Goal: Task Accomplishment & Management: Complete application form

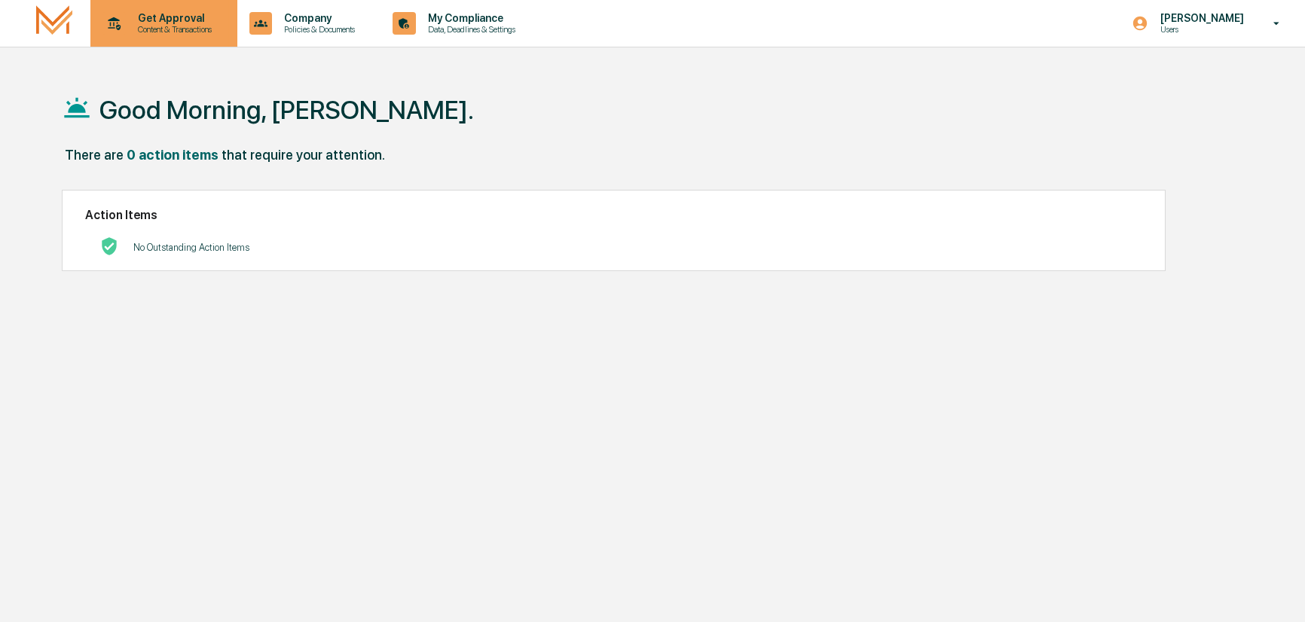
click at [161, 22] on p "Get Approval" at bounding box center [172, 18] width 93 height 12
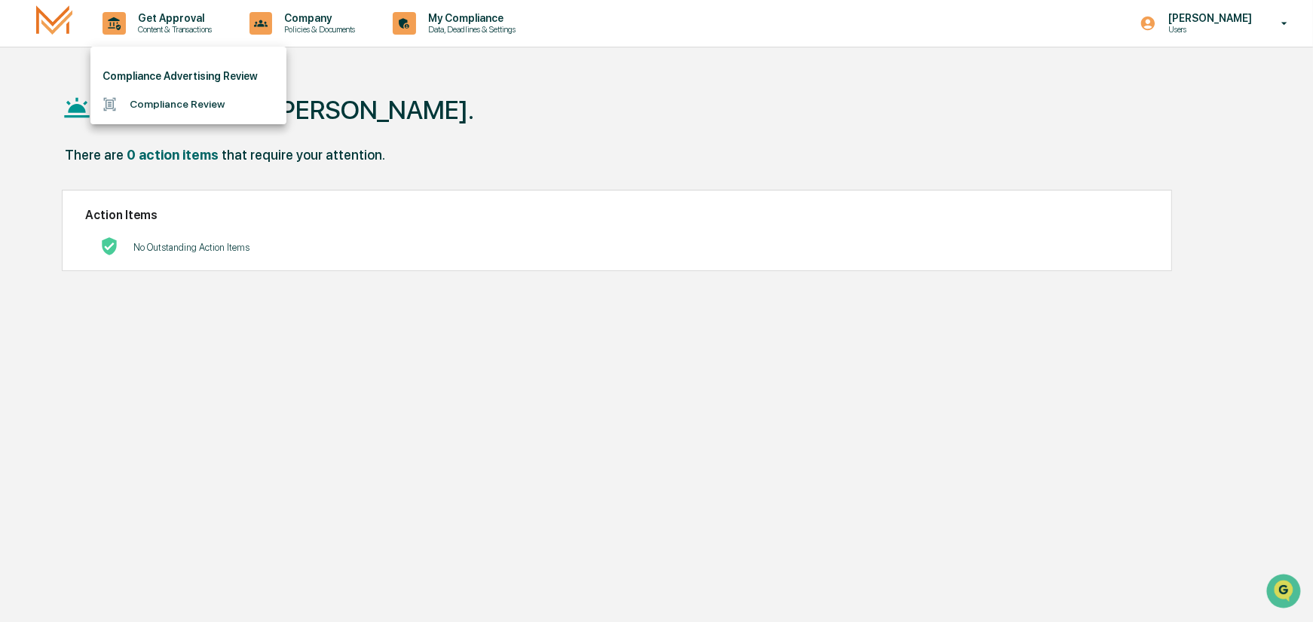
click at [164, 102] on li "Compliance Review" at bounding box center [188, 104] width 196 height 28
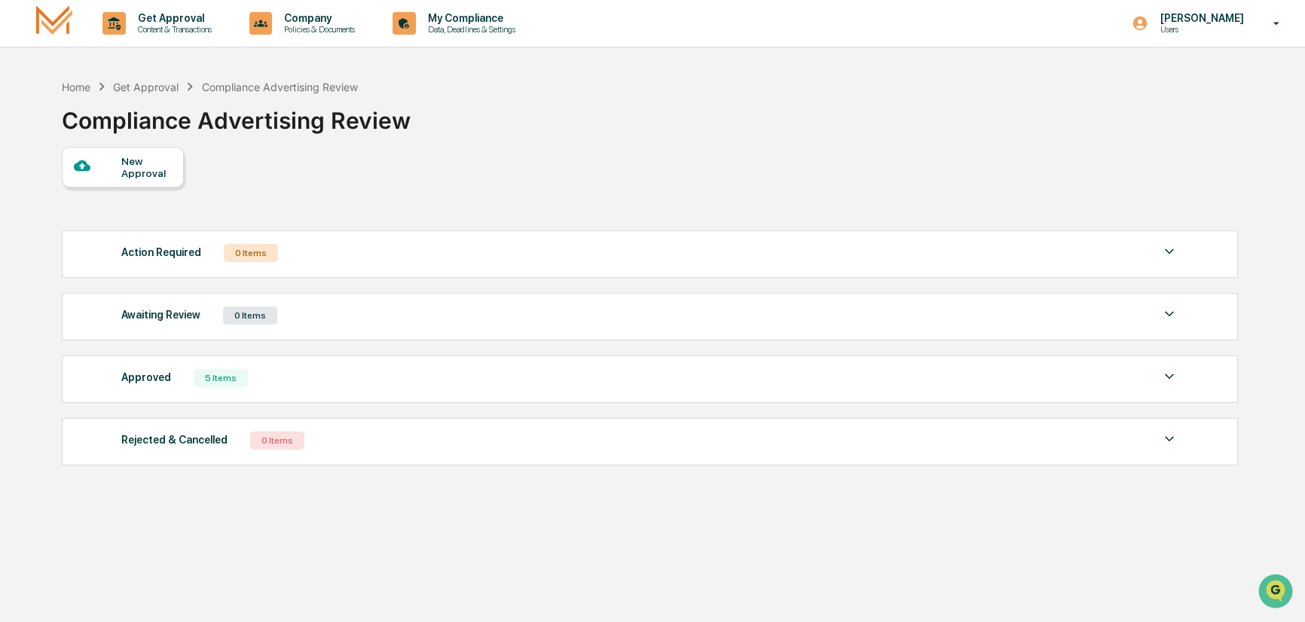
click at [147, 164] on div "New Approval" at bounding box center [146, 167] width 50 height 24
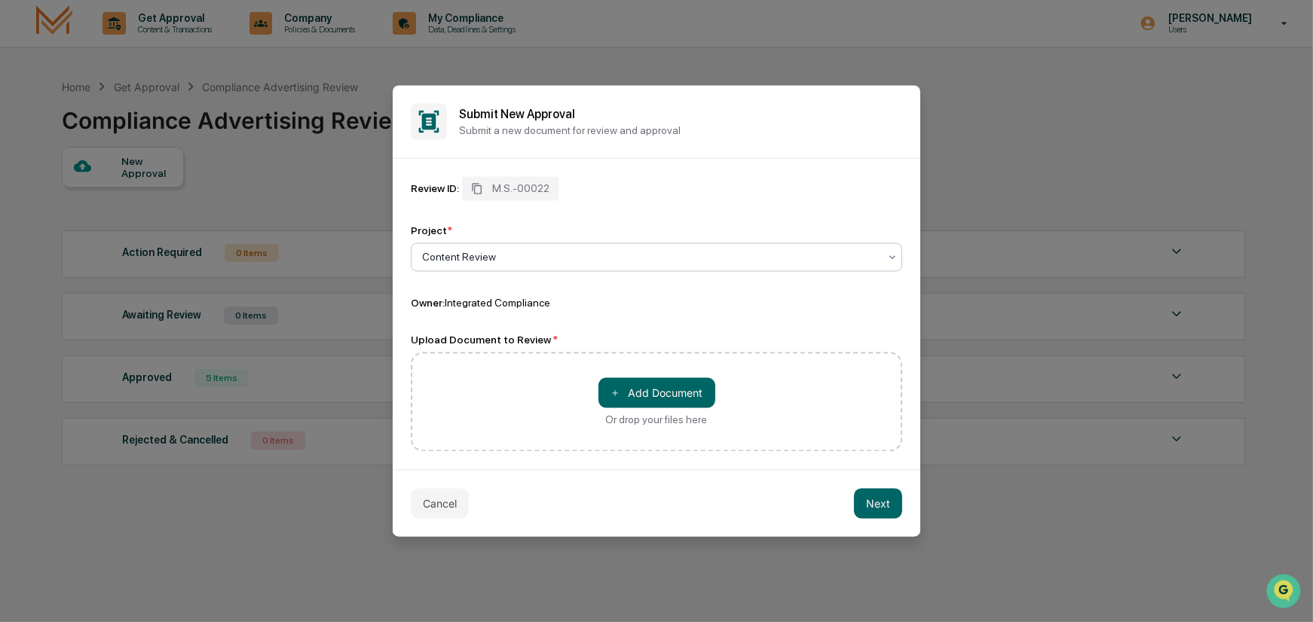
click at [895, 255] on icon at bounding box center [892, 258] width 12 height 12
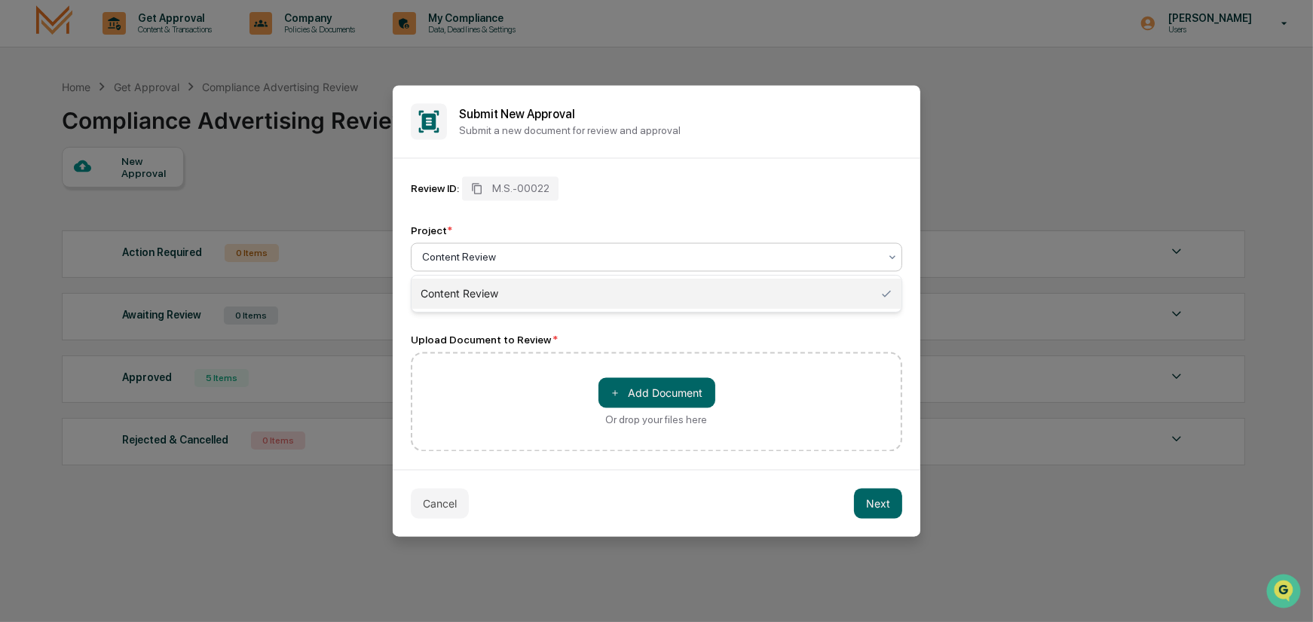
click at [844, 292] on div "Content Review" at bounding box center [656, 294] width 490 height 30
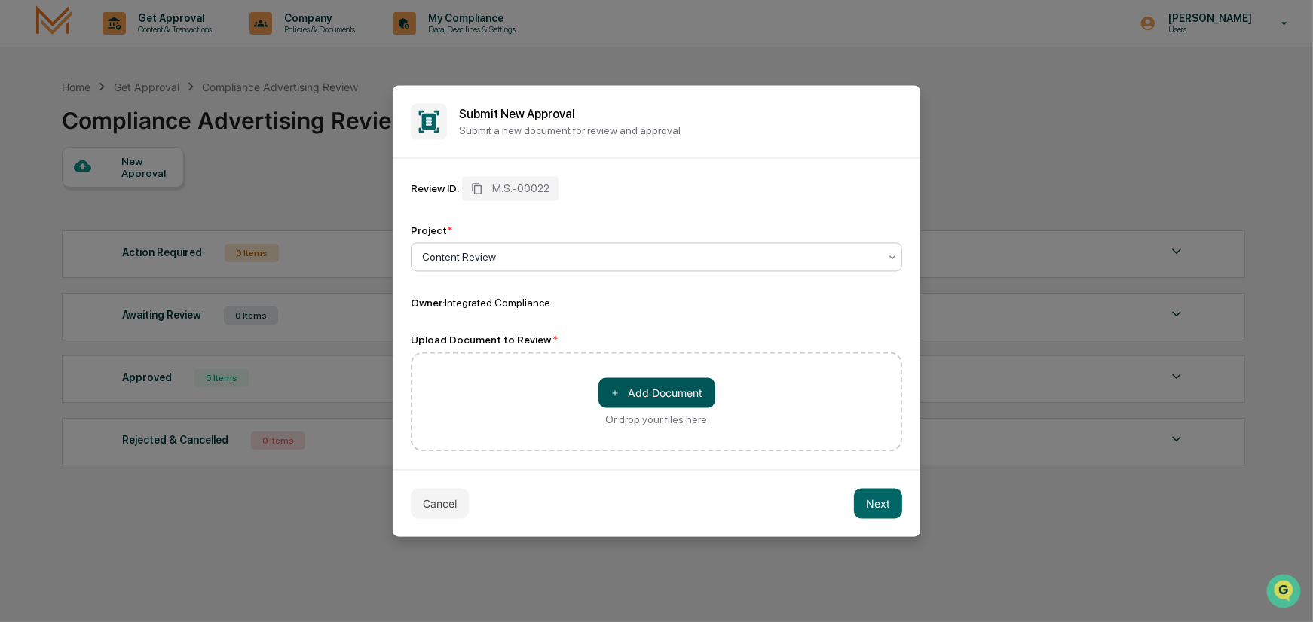
click at [641, 390] on button "＋ Add Document" at bounding box center [656, 393] width 117 height 30
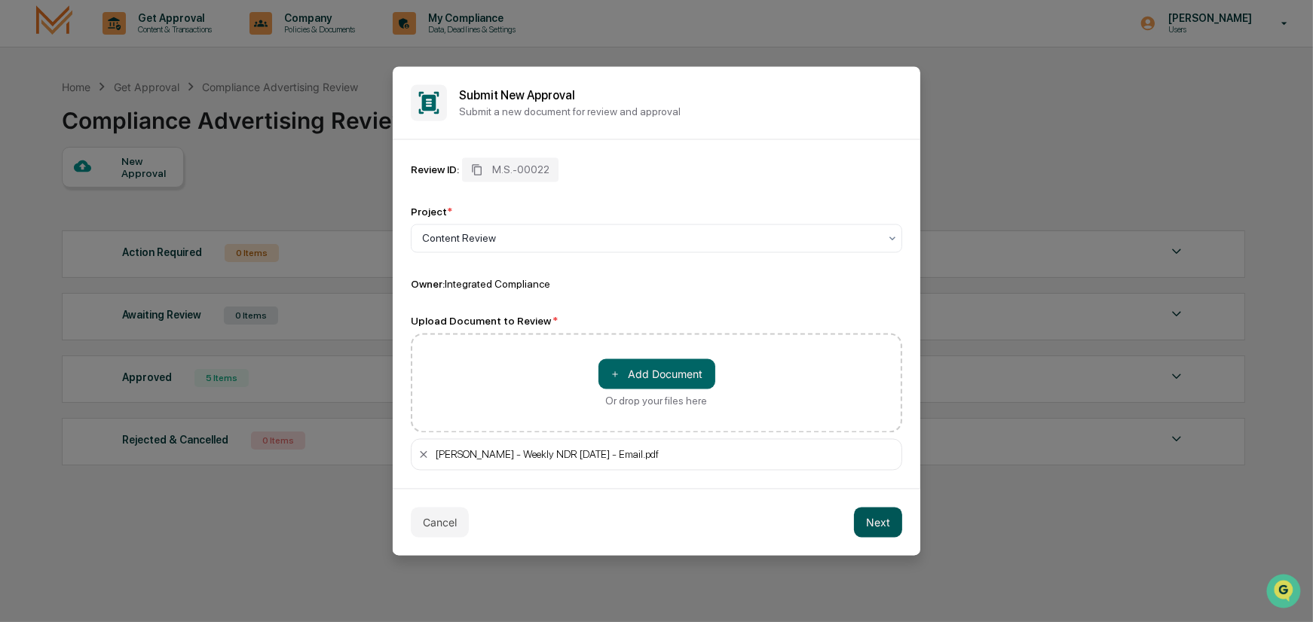
click at [890, 526] on button "Next" at bounding box center [878, 523] width 48 height 30
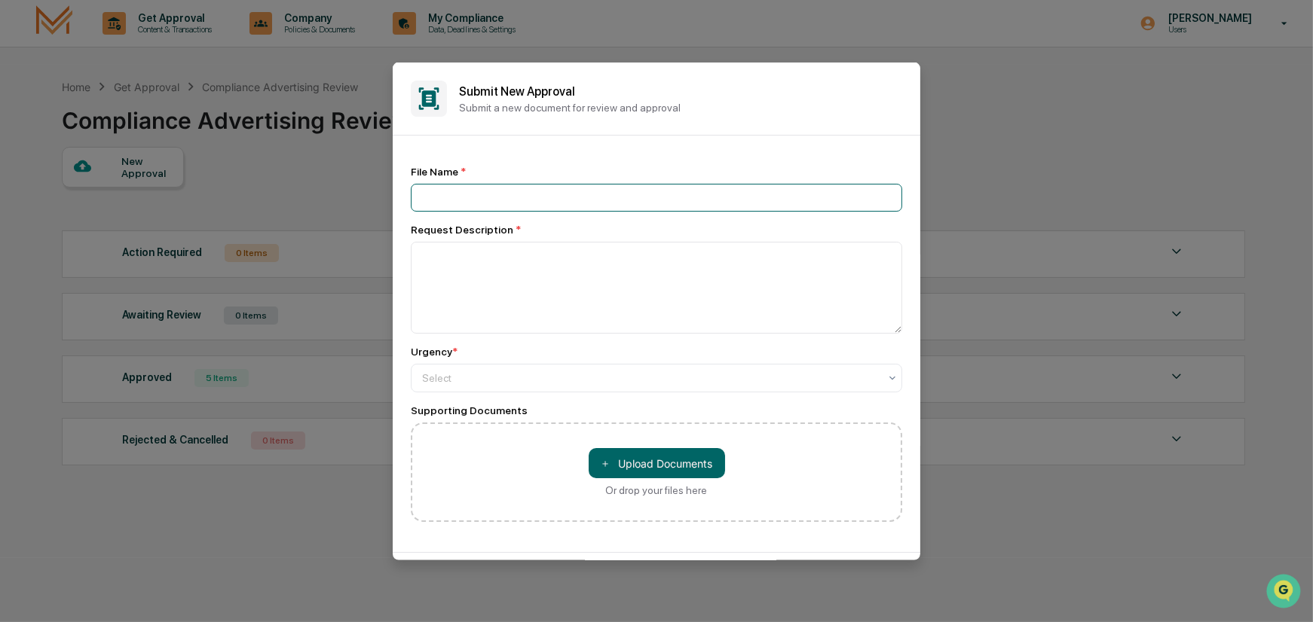
click at [478, 194] on input at bounding box center [656, 198] width 491 height 28
type input "**********"
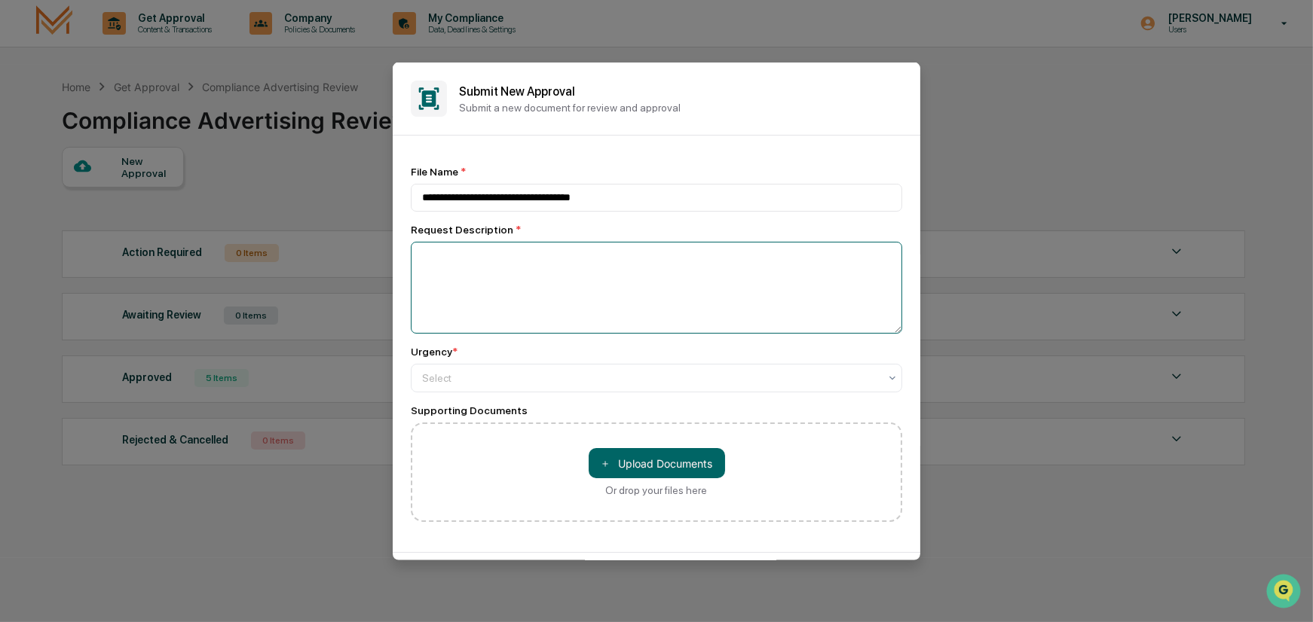
click at [448, 285] on textarea at bounding box center [656, 288] width 491 height 92
click at [513, 258] on textarea "**********" at bounding box center [653, 287] width 484 height 91
click at [508, 303] on textarea "**********" at bounding box center [653, 287] width 484 height 91
type textarea "**********"
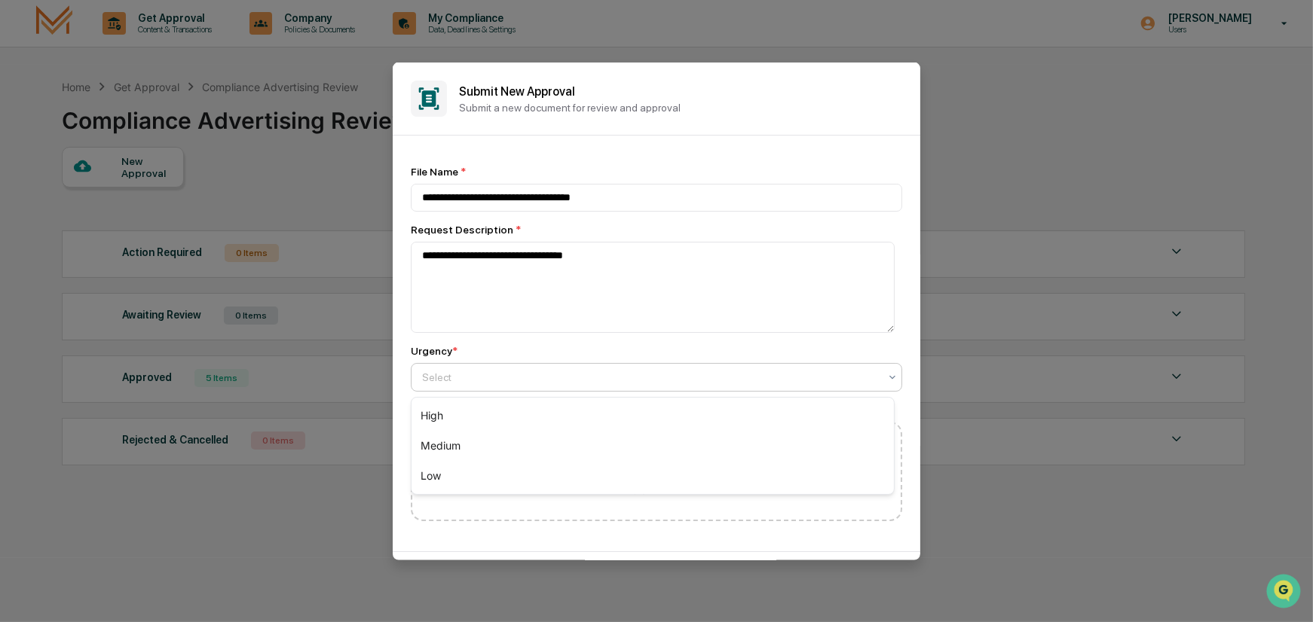
click at [458, 377] on div at bounding box center [650, 377] width 457 height 15
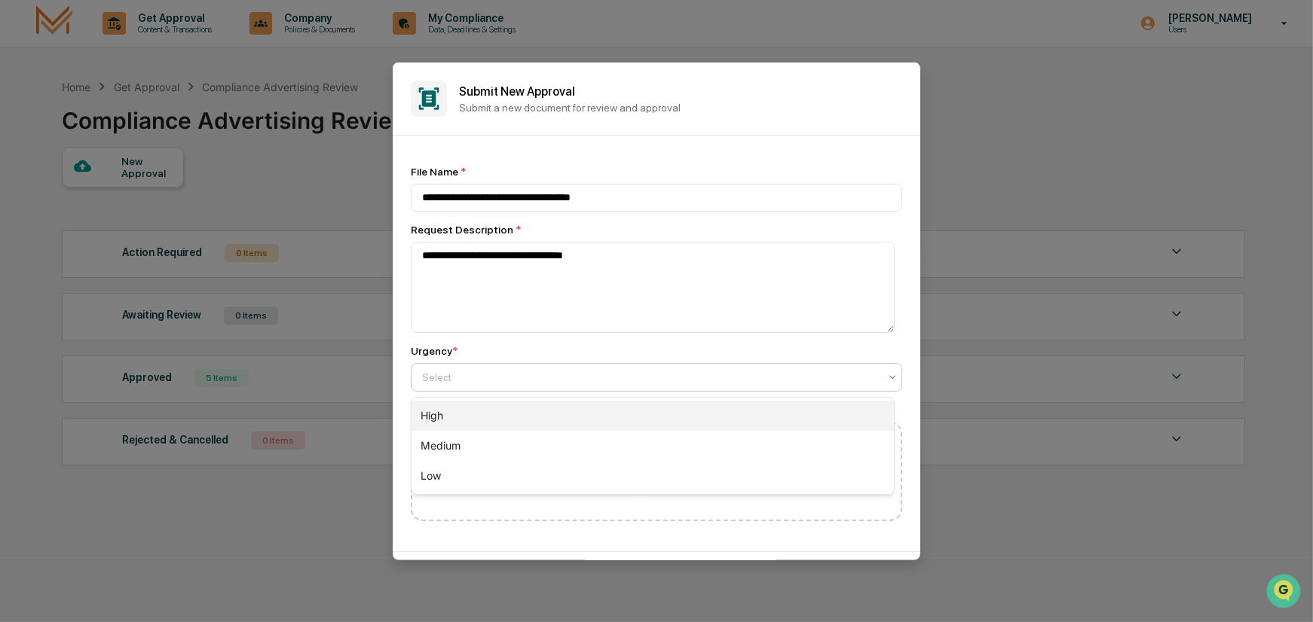
click at [445, 415] on div "High" at bounding box center [652, 416] width 482 height 30
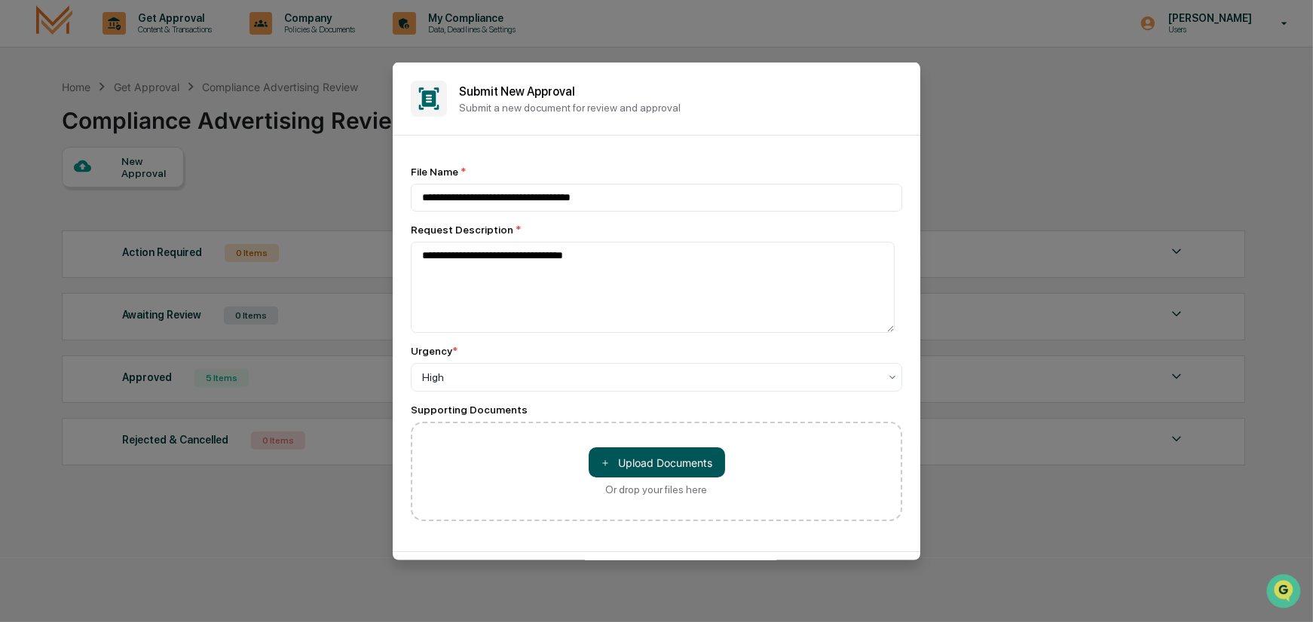
click at [623, 463] on button "＋ Upload Documents" at bounding box center [657, 463] width 136 height 30
click at [683, 462] on button "＋ Upload Documents" at bounding box center [657, 463] width 136 height 30
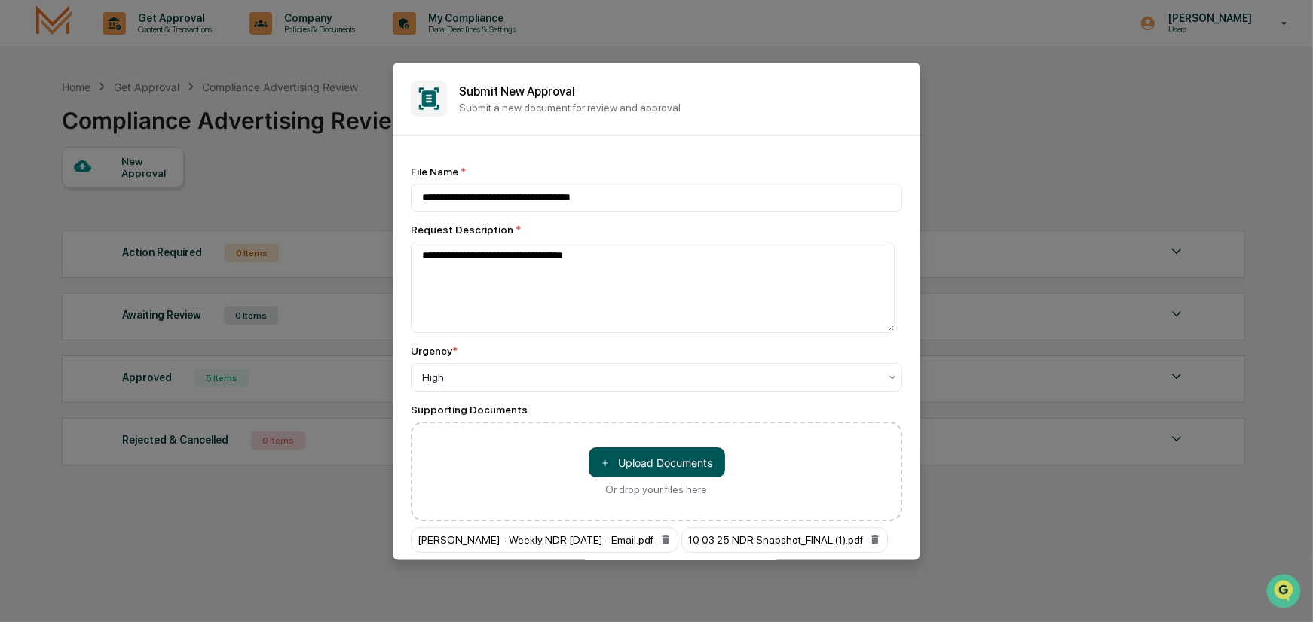
click at [677, 464] on button "＋ Upload Documents" at bounding box center [657, 463] width 136 height 30
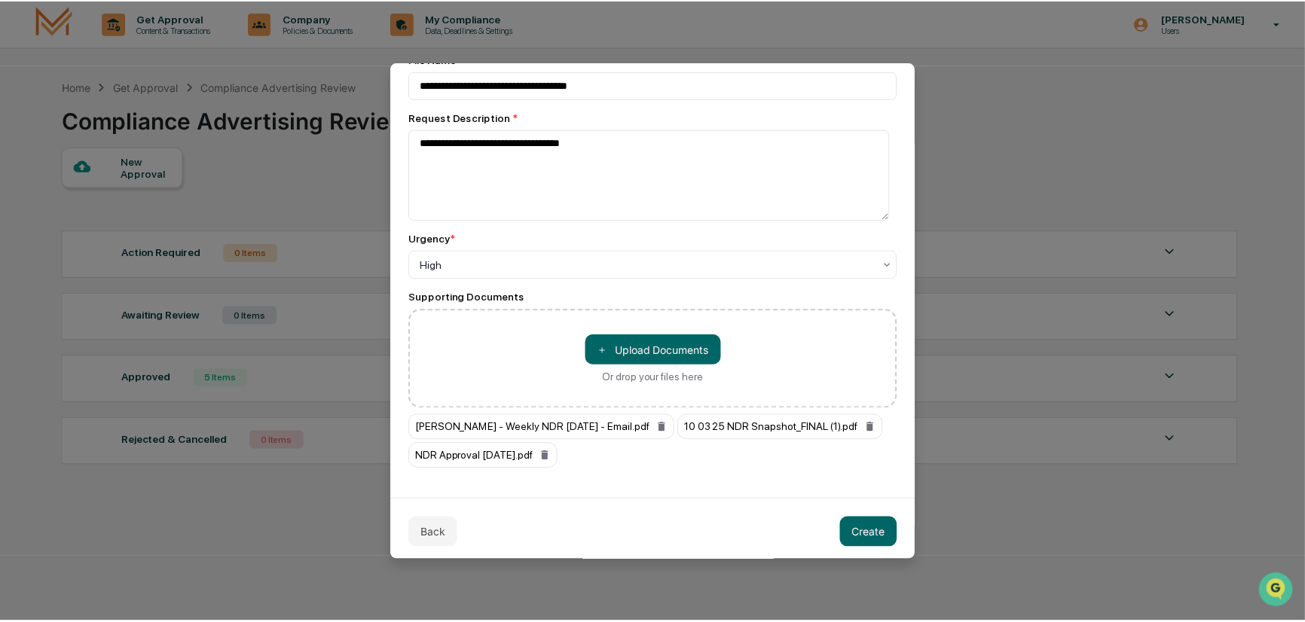
scroll to position [120, 0]
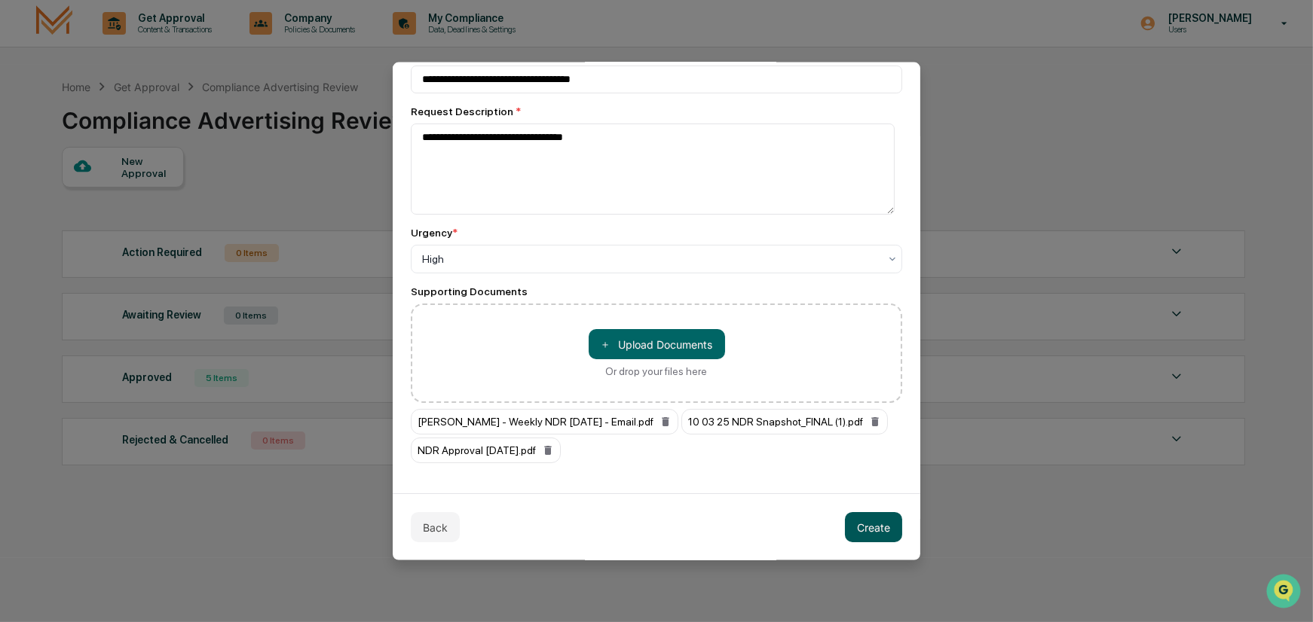
click at [865, 525] on button "Create" at bounding box center [873, 527] width 57 height 30
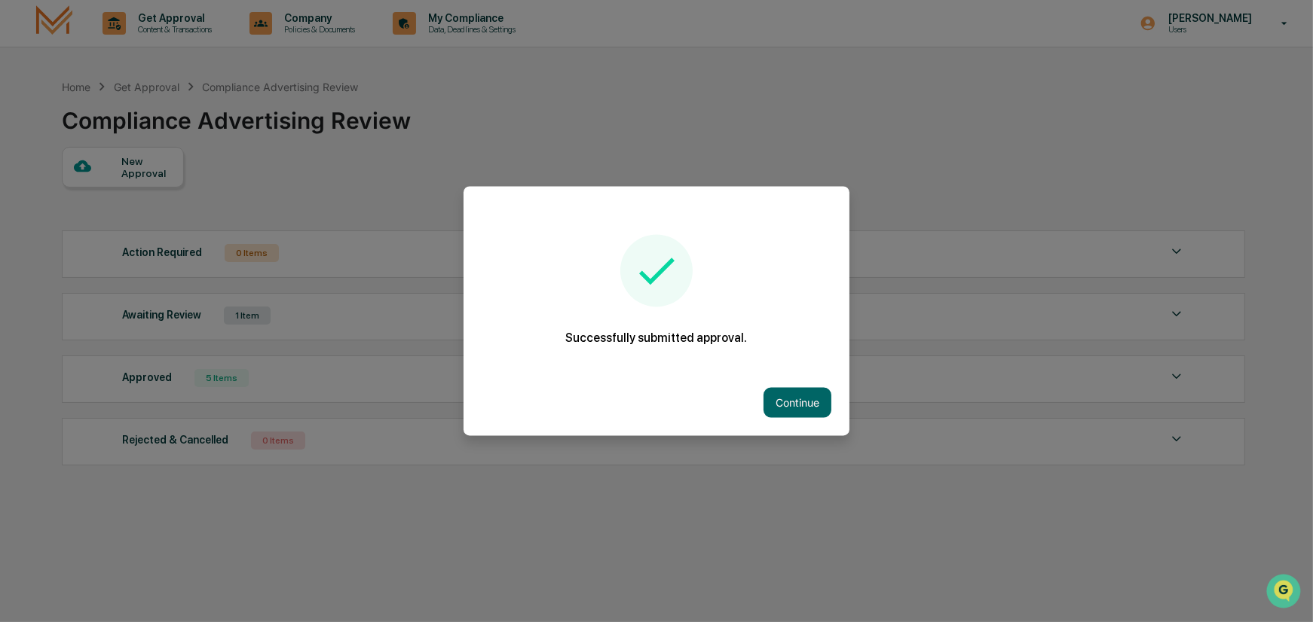
click at [785, 383] on div "Continue" at bounding box center [656, 403] width 386 height 66
click at [785, 390] on button "Continue" at bounding box center [797, 403] width 68 height 30
